Goal: Navigation & Orientation: Understand site structure

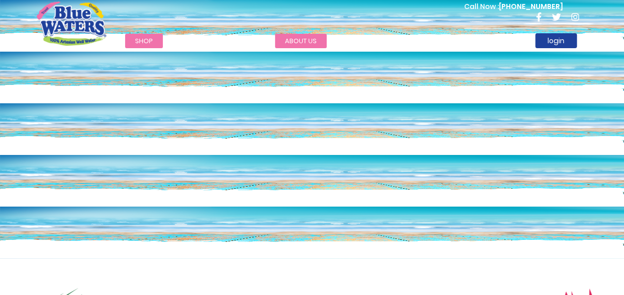
click at [307, 45] on link "about us" at bounding box center [301, 41] width 52 height 14
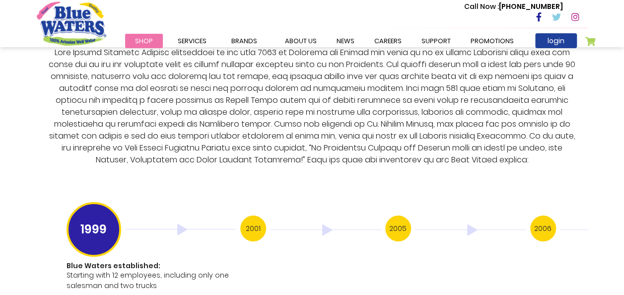
scroll to position [1877, 0]
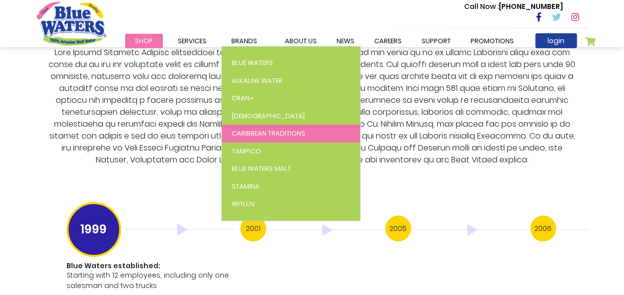
click at [247, 133] on span "Caribbean Traditions" at bounding box center [268, 133] width 73 height 9
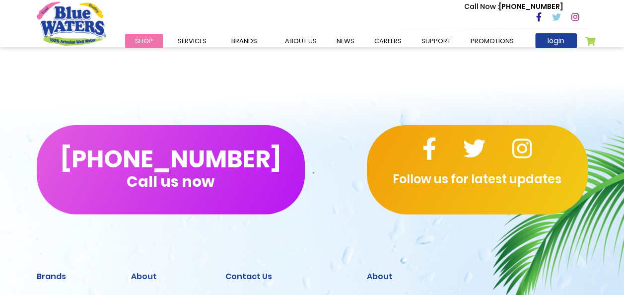
scroll to position [1107, 0]
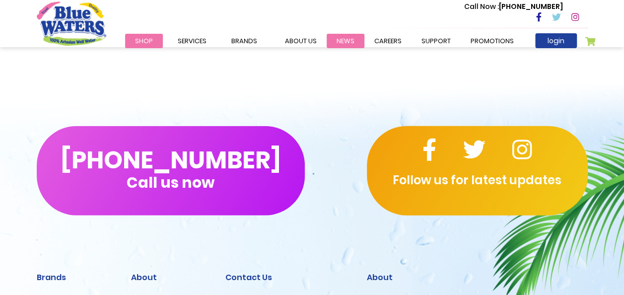
click at [339, 41] on link "News" at bounding box center [346, 41] width 38 height 14
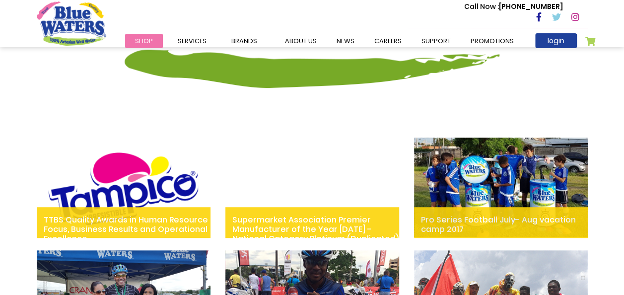
scroll to position [272, 0]
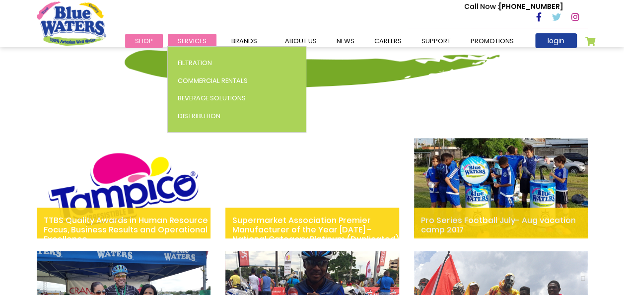
click at [185, 44] on span "Services" at bounding box center [192, 40] width 29 height 9
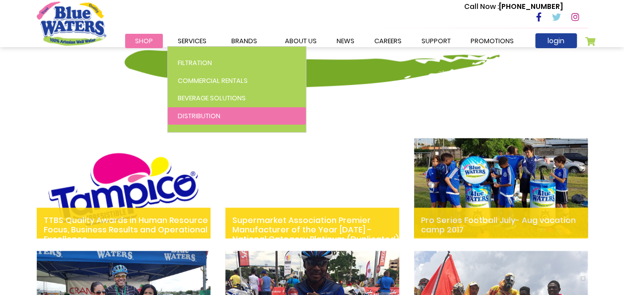
click at [191, 114] on span "Distribution" at bounding box center [199, 115] width 43 height 9
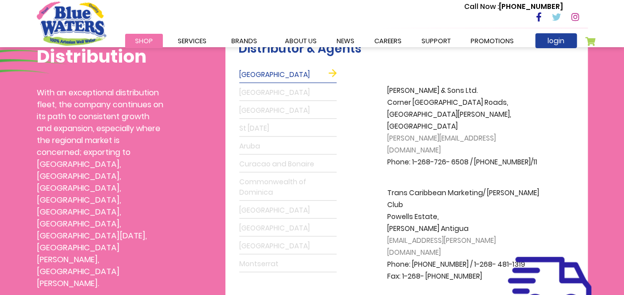
scroll to position [290, 0]
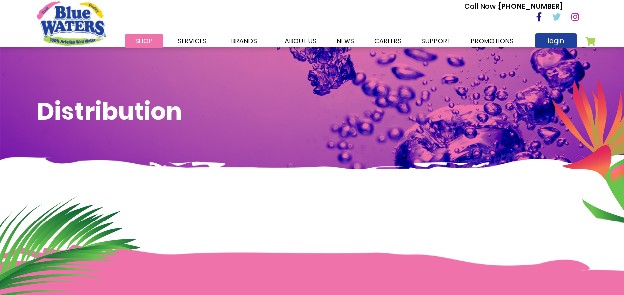
scroll to position [290, 0]
